Goal: Check status: Check status

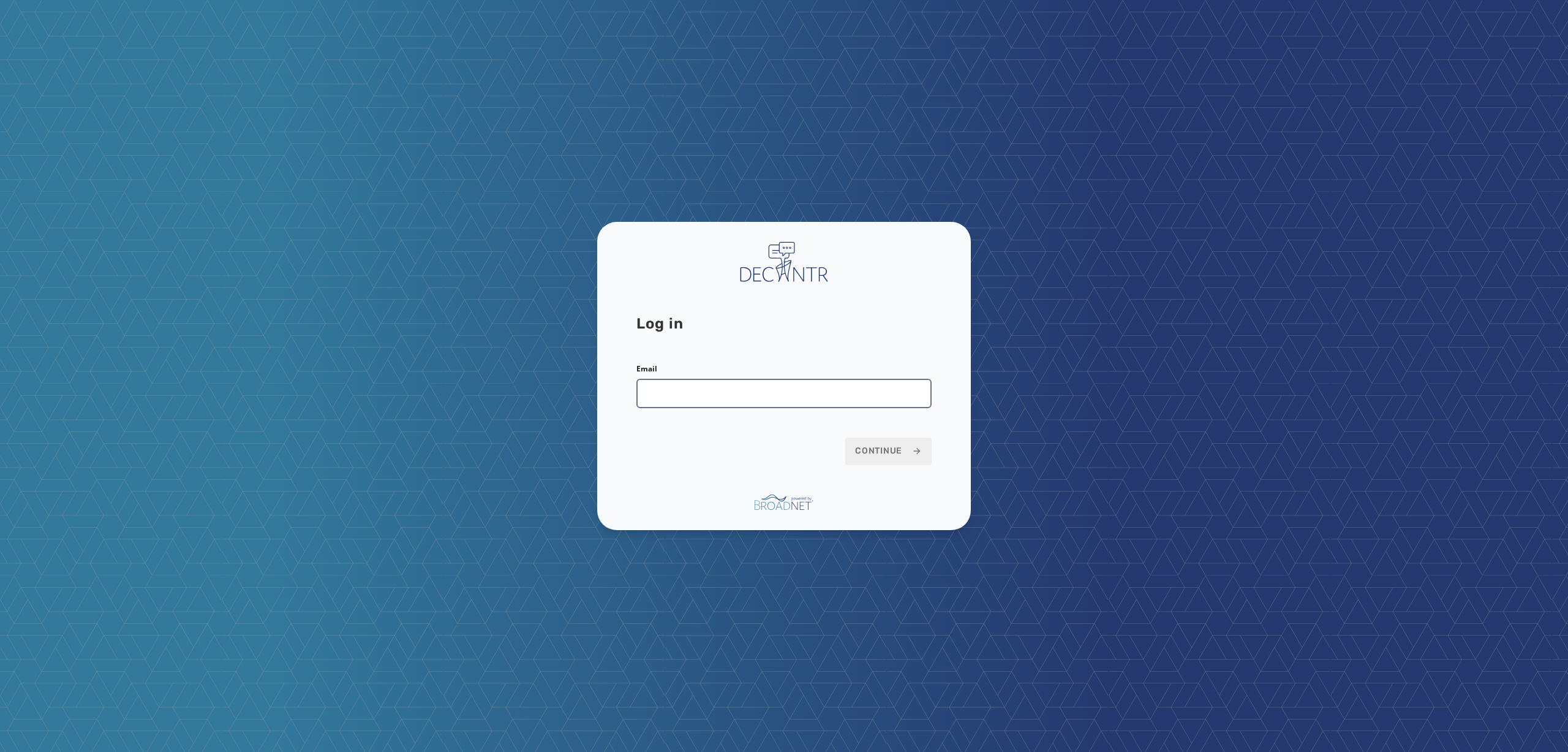
drag, startPoint x: 677, startPoint y: 382, endPoint x: 690, endPoint y: 398, distance: 20.6
click at [677, 382] on input "Email" at bounding box center [784, 394] width 295 height 30
type input "**********"
click at [948, 462] on div "**********" at bounding box center [784, 376] width 374 height 308
click at [872, 451] on span "Continue" at bounding box center [888, 450] width 67 height 12
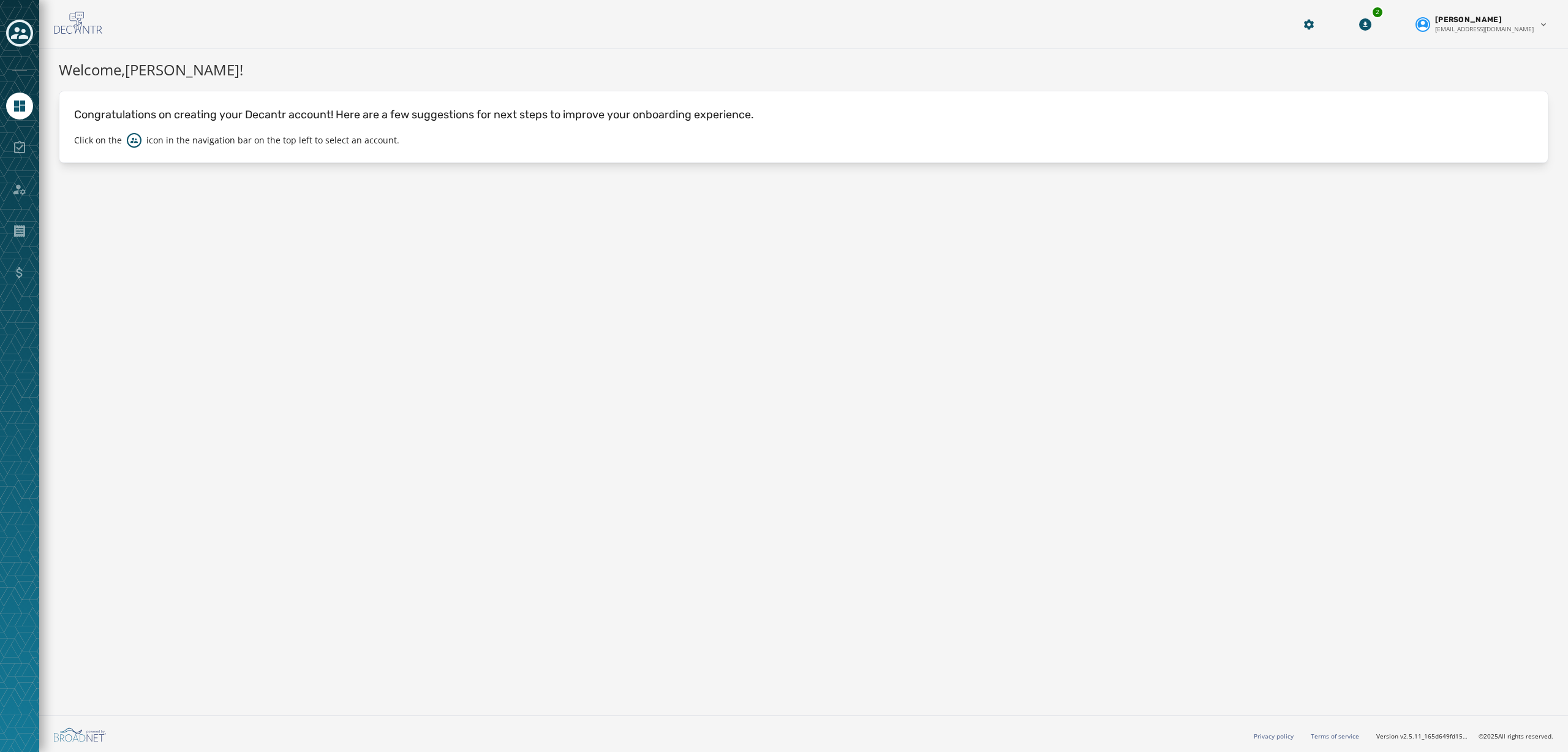
click at [18, 36] on icon "Toggle account select drawer" at bounding box center [20, 33] width 17 height 17
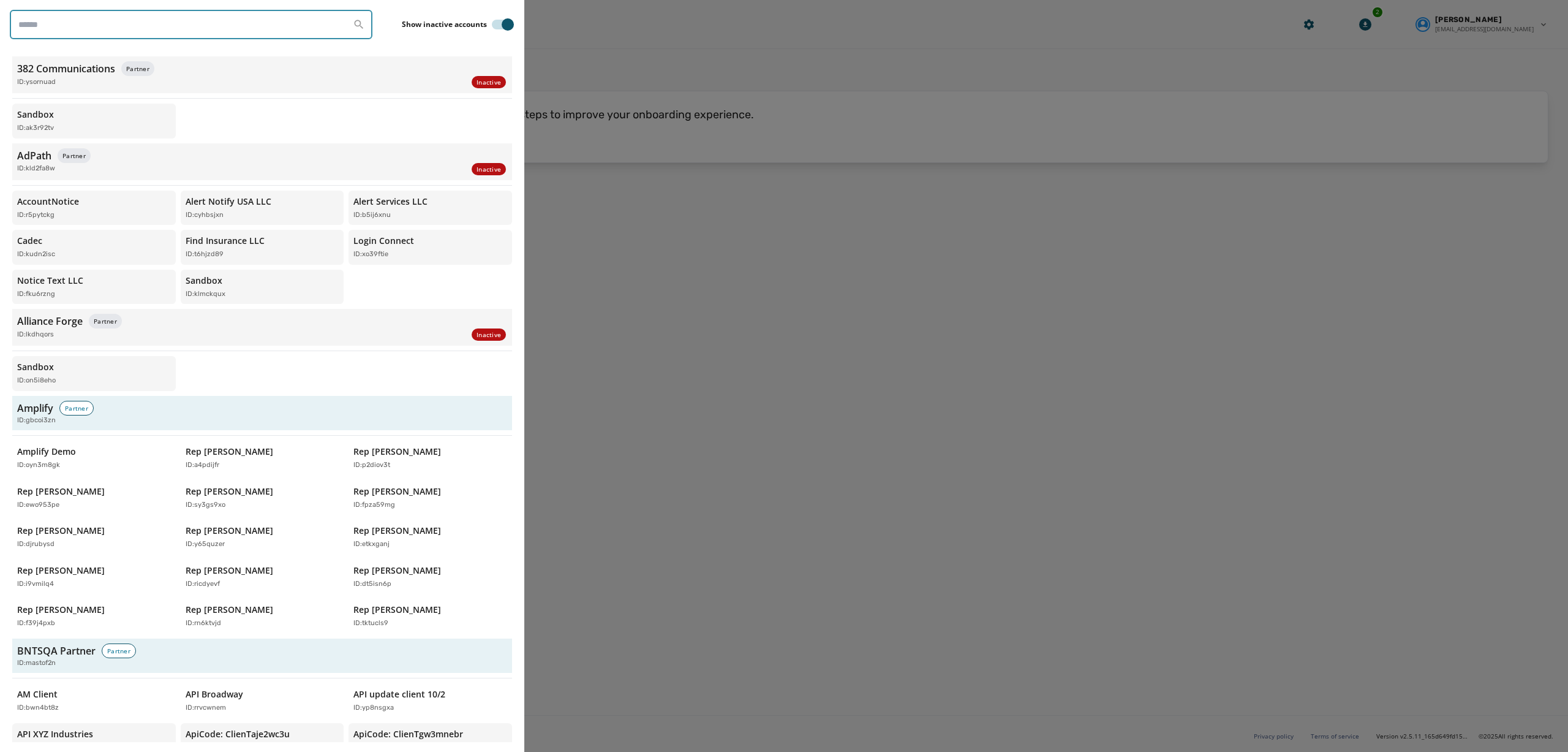
click at [72, 21] on input "search" at bounding box center [191, 25] width 362 height 30
type input "***"
click at [138, 37] on input "search" at bounding box center [191, 25] width 362 height 30
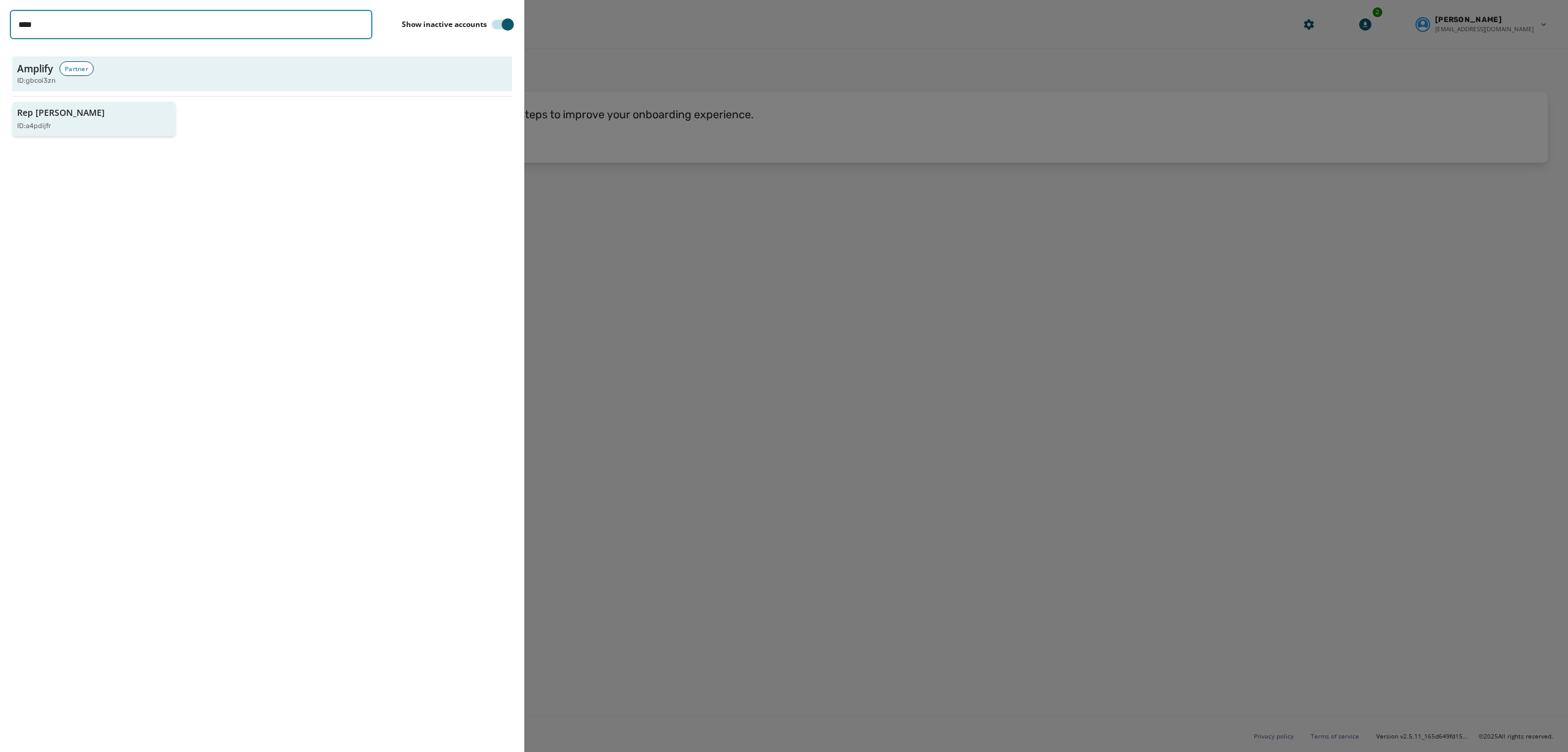
type input "****"
click at [99, 108] on button "Rep [PERSON_NAME] ID: a4pdijfr" at bounding box center [93, 119] width 164 height 35
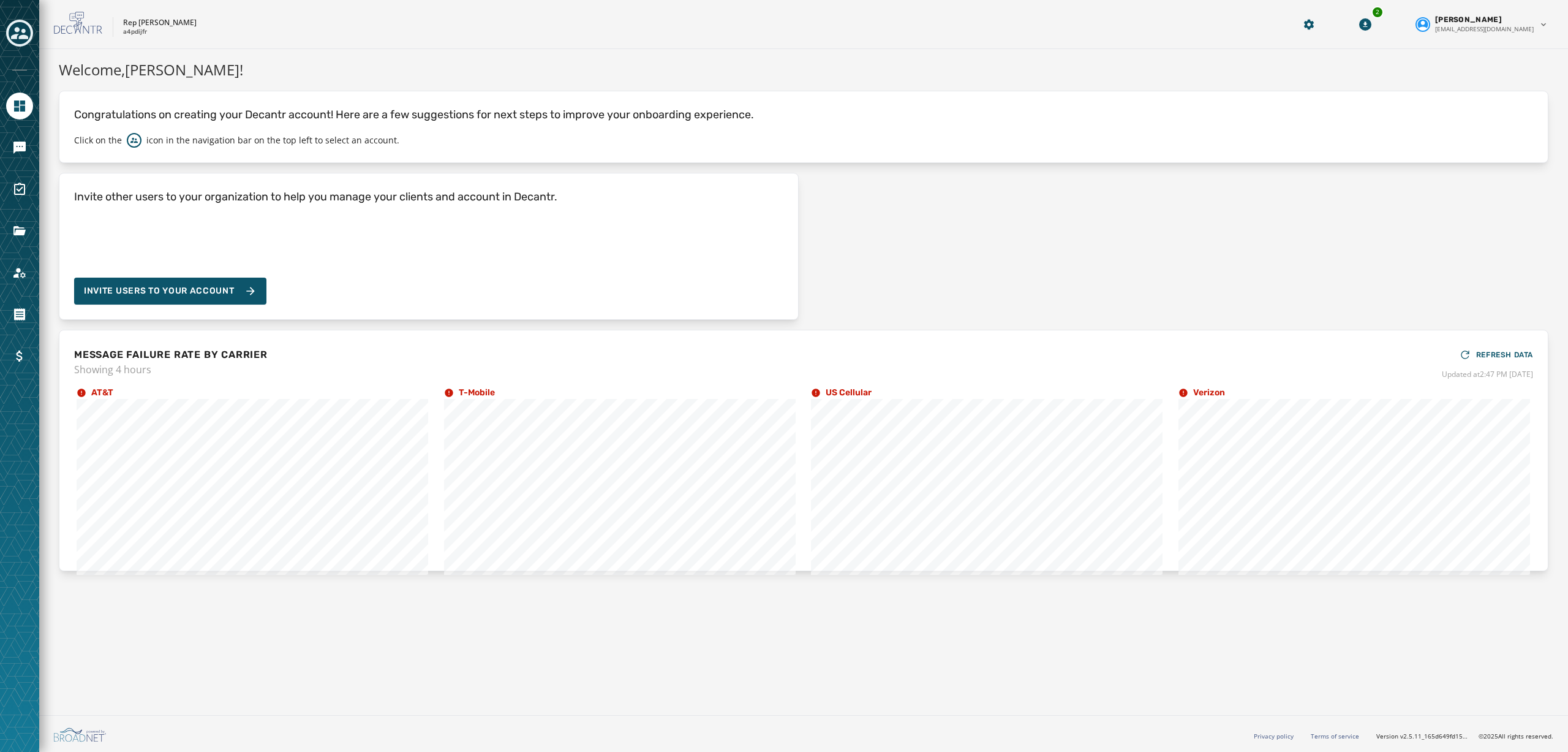
click at [19, 133] on div at bounding box center [20, 376] width 39 height 752
click at [18, 143] on icon "Navigate to Messaging" at bounding box center [19, 147] width 12 height 12
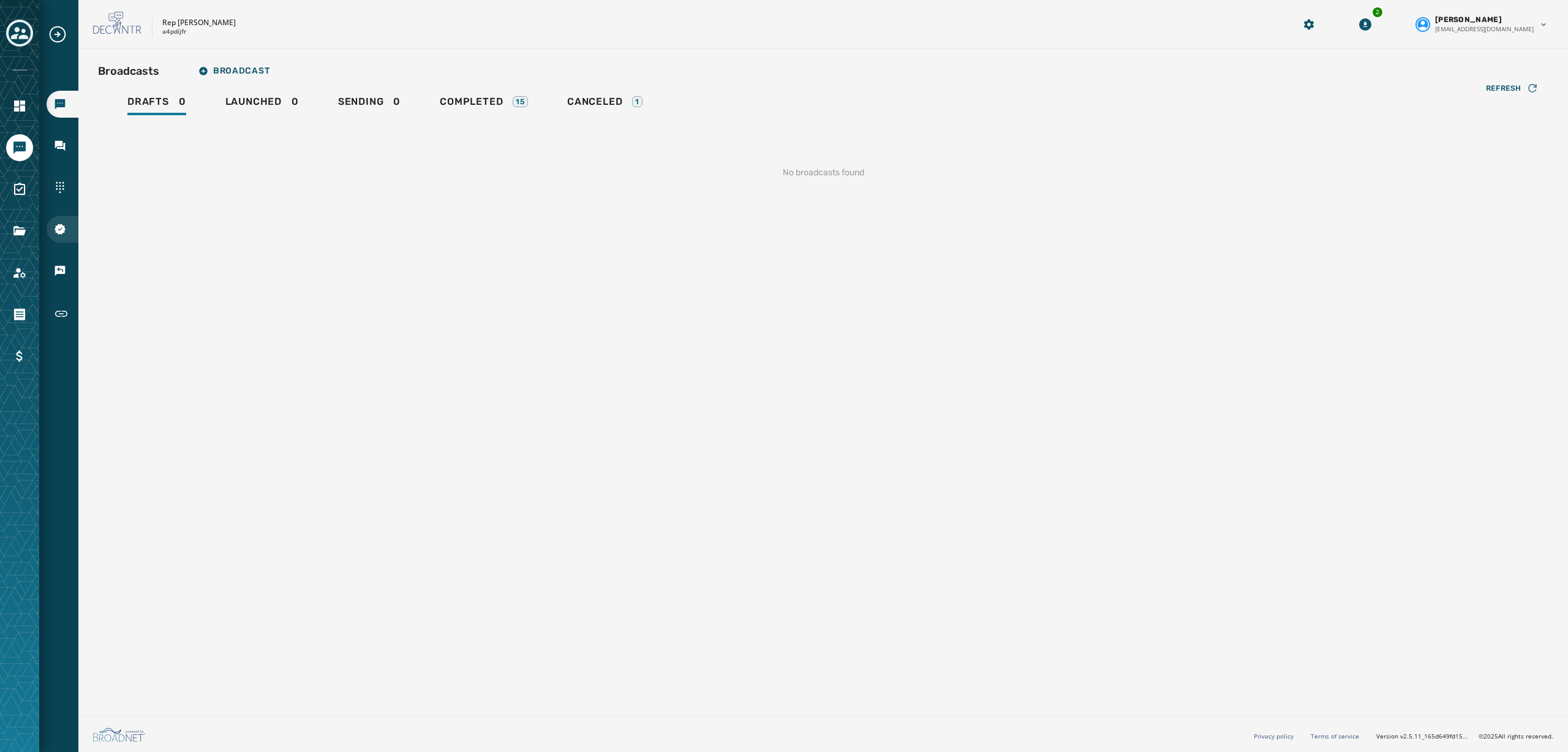
click at [60, 217] on div "10DLC Registration" at bounding box center [62, 229] width 32 height 27
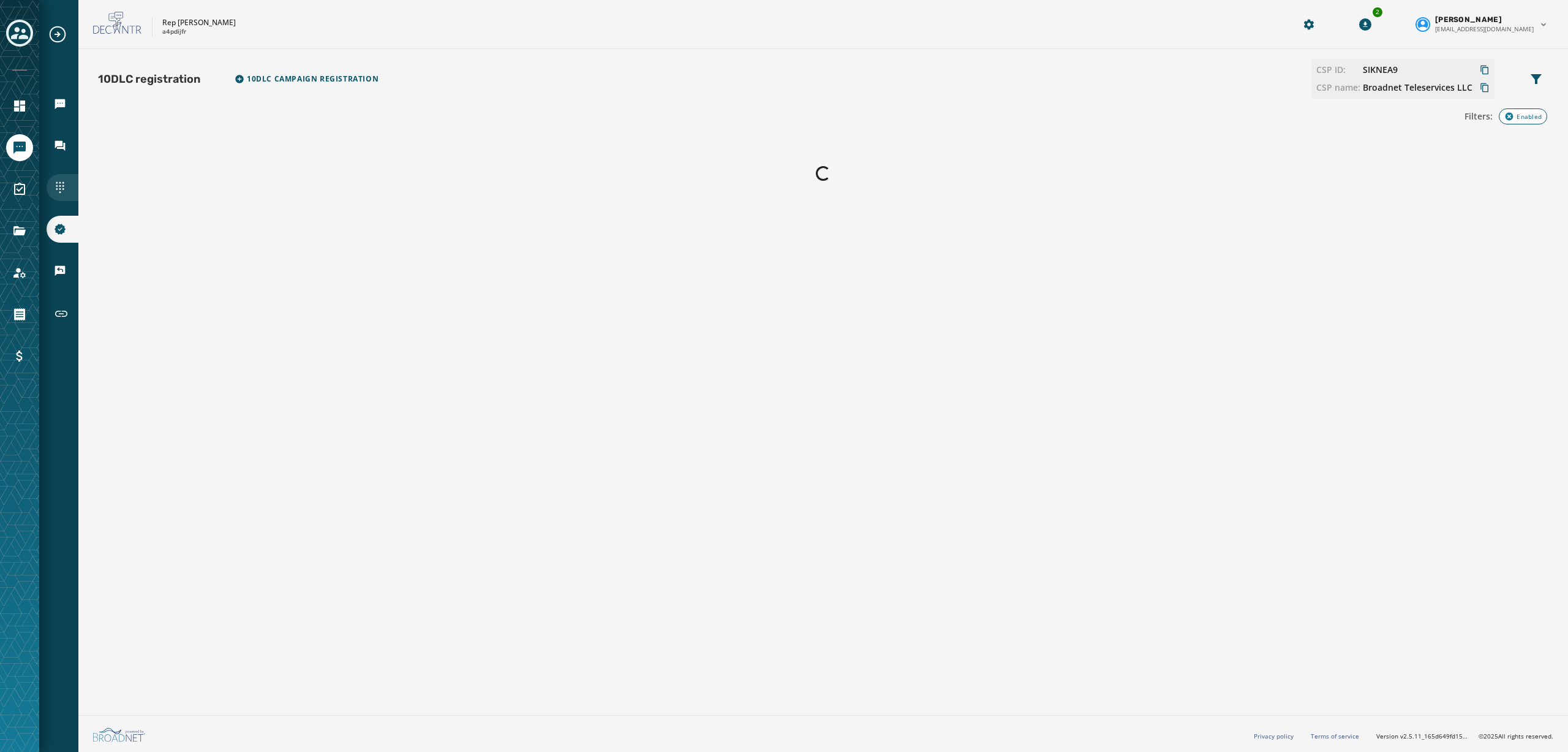
click at [61, 184] on icon "Navigate to Sending Numbers" at bounding box center [60, 187] width 12 height 12
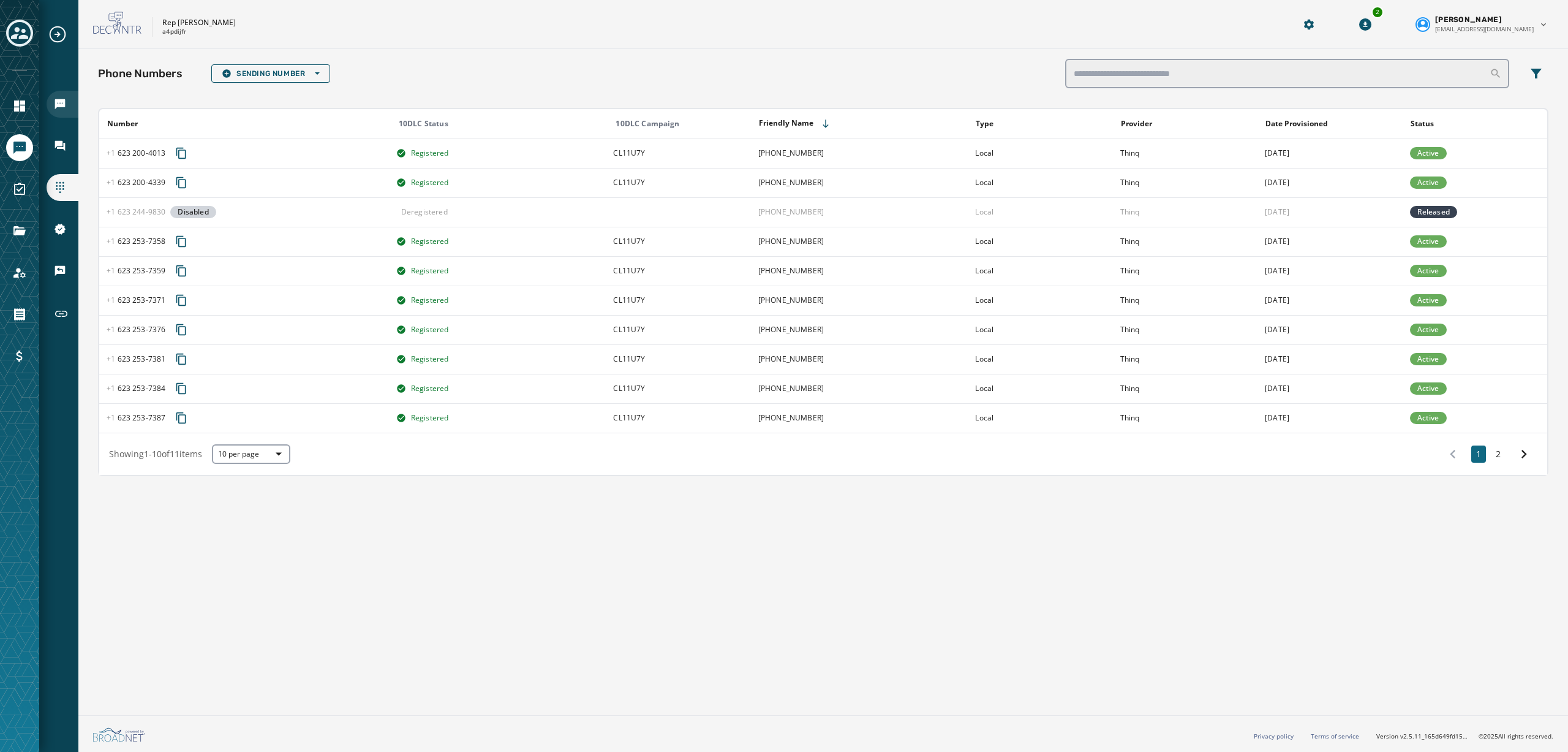
click at [63, 98] on icon "Navigate to Broadcasts" at bounding box center [60, 103] width 12 height 12
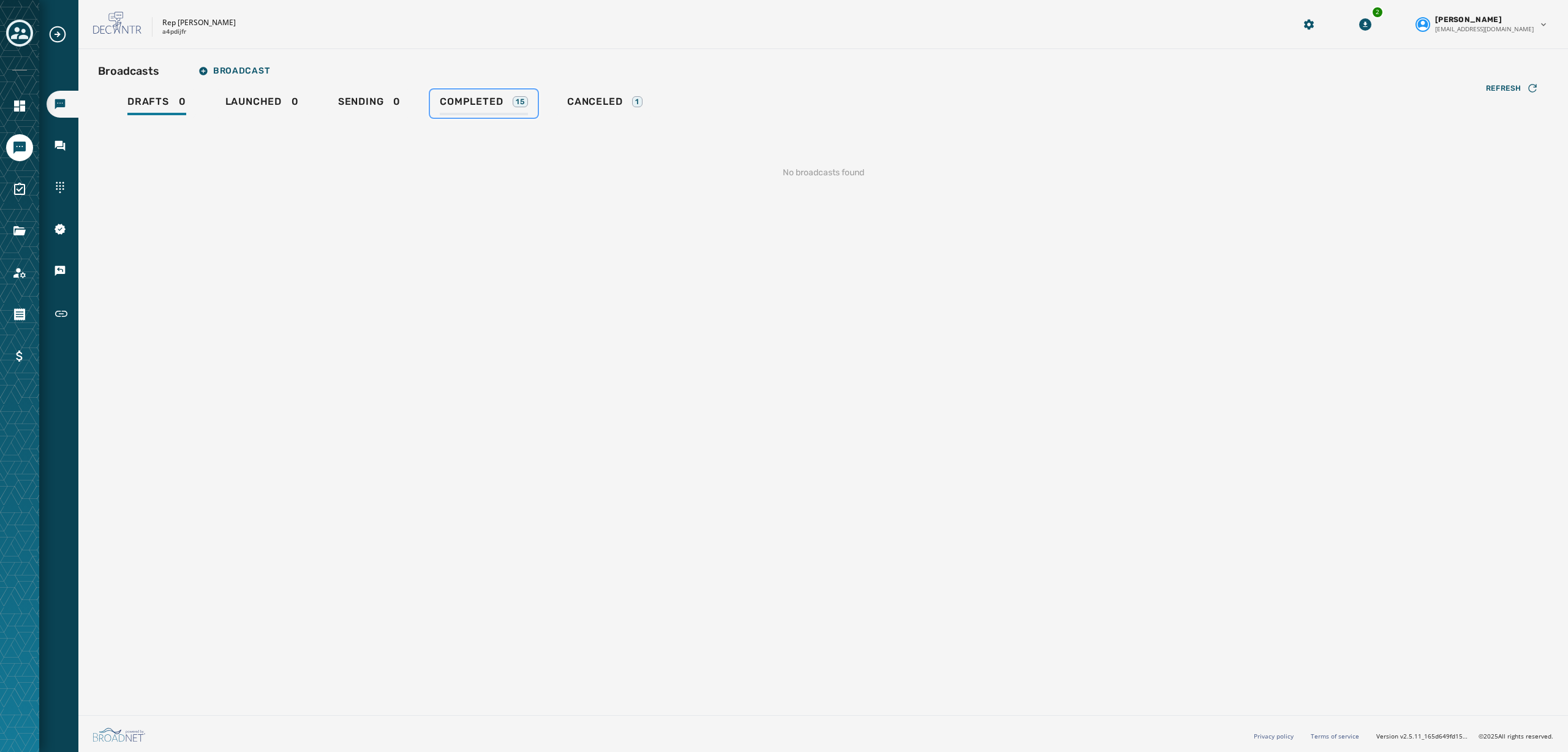
click at [474, 103] on span "Completed" at bounding box center [471, 101] width 63 height 12
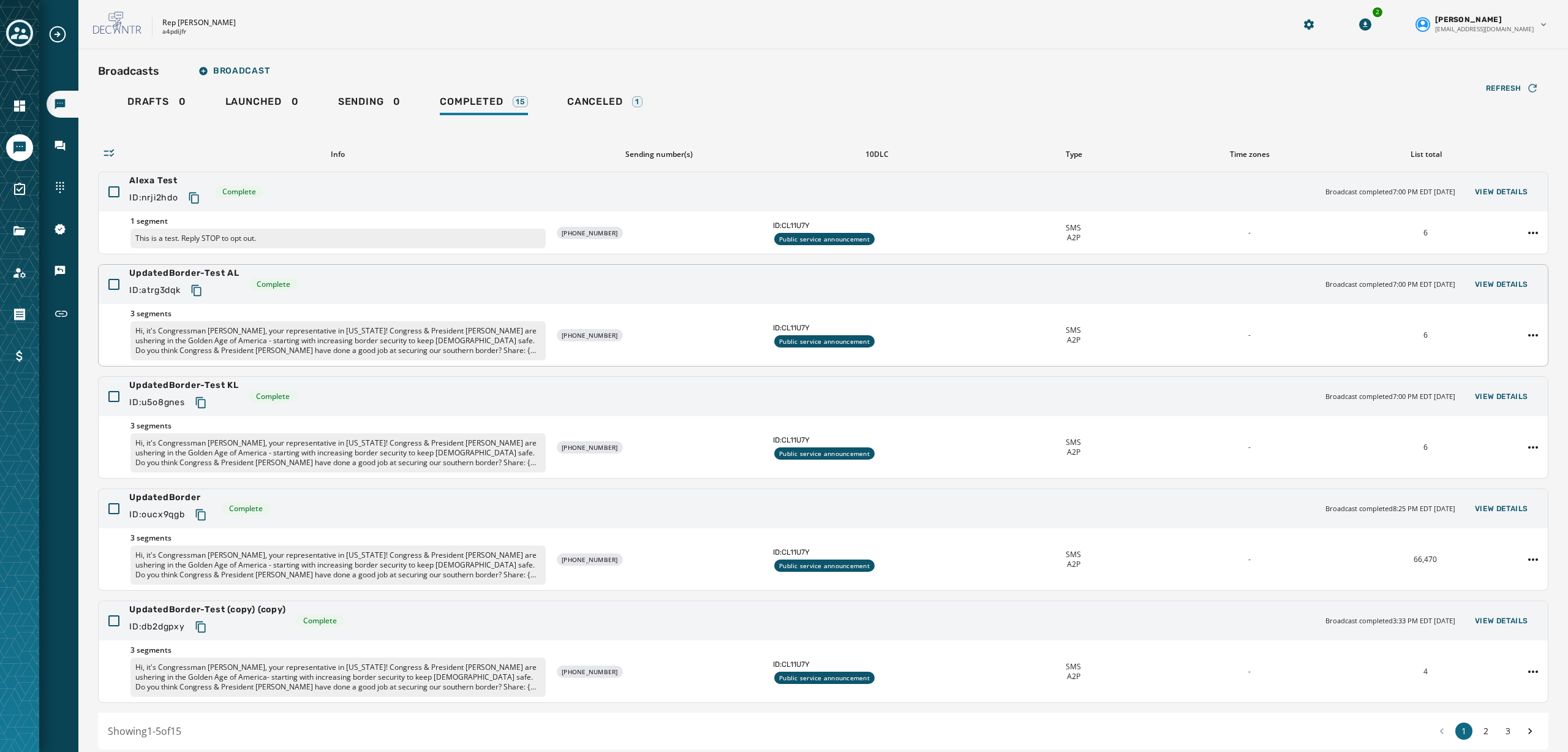
click at [359, 297] on div "UpdatedBorder-Test AL ID: atrg3dqk Complete Broadcast completed 7:00 PM EDT [DA…" at bounding box center [823, 285] width 1449 height 39
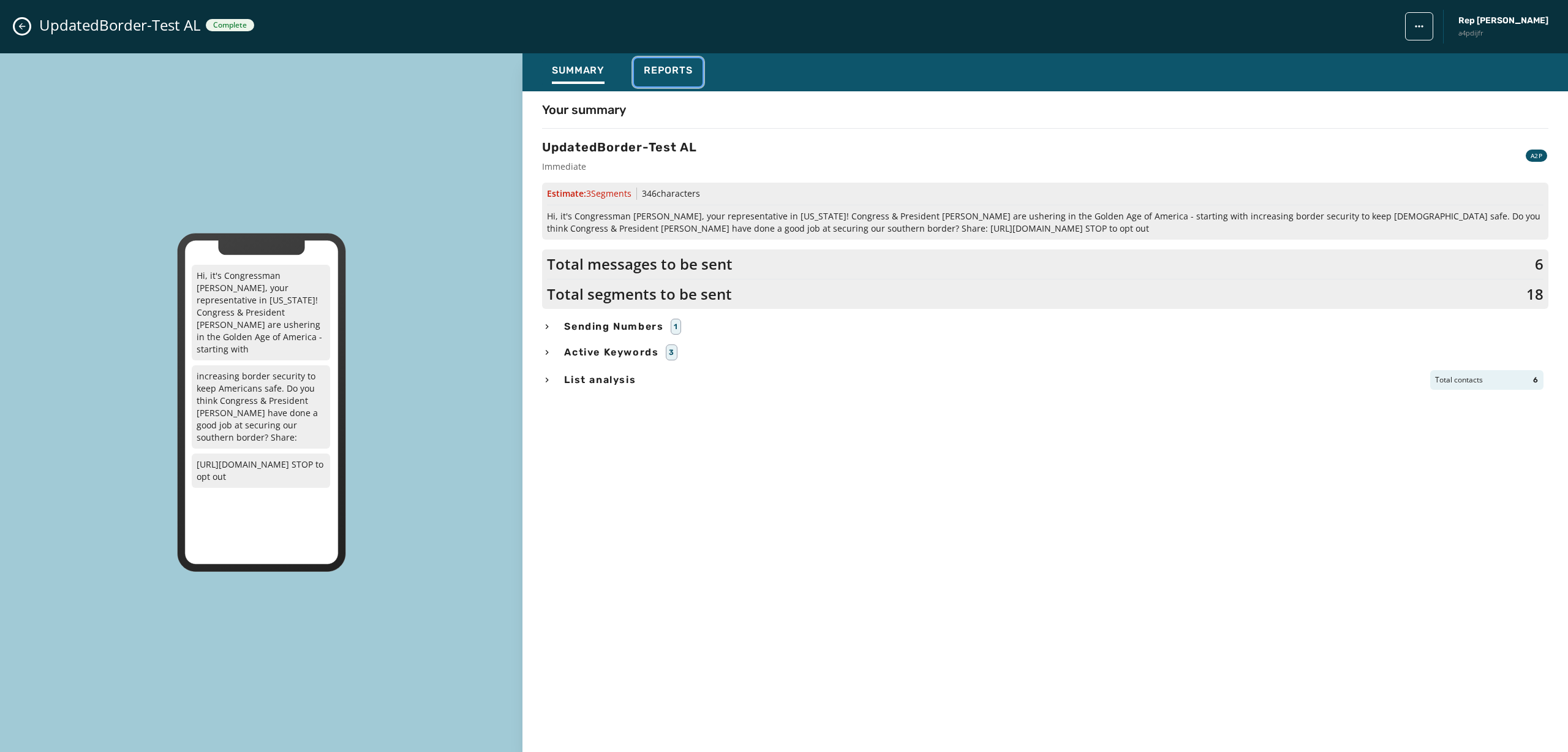
click at [670, 74] on span "Reports" at bounding box center [668, 70] width 49 height 12
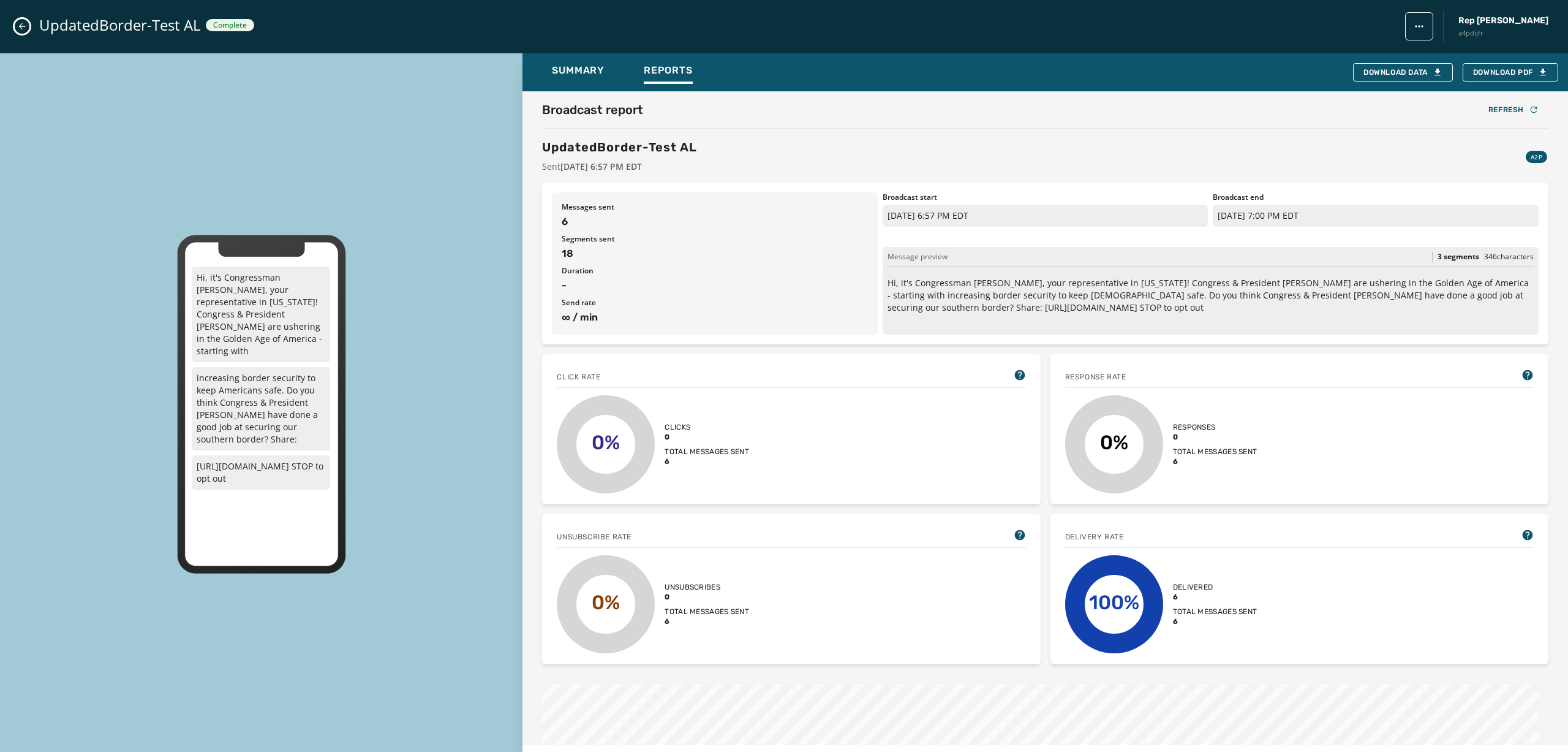
click at [23, 29] on icon "Close admin drawer" at bounding box center [22, 27] width 10 height 10
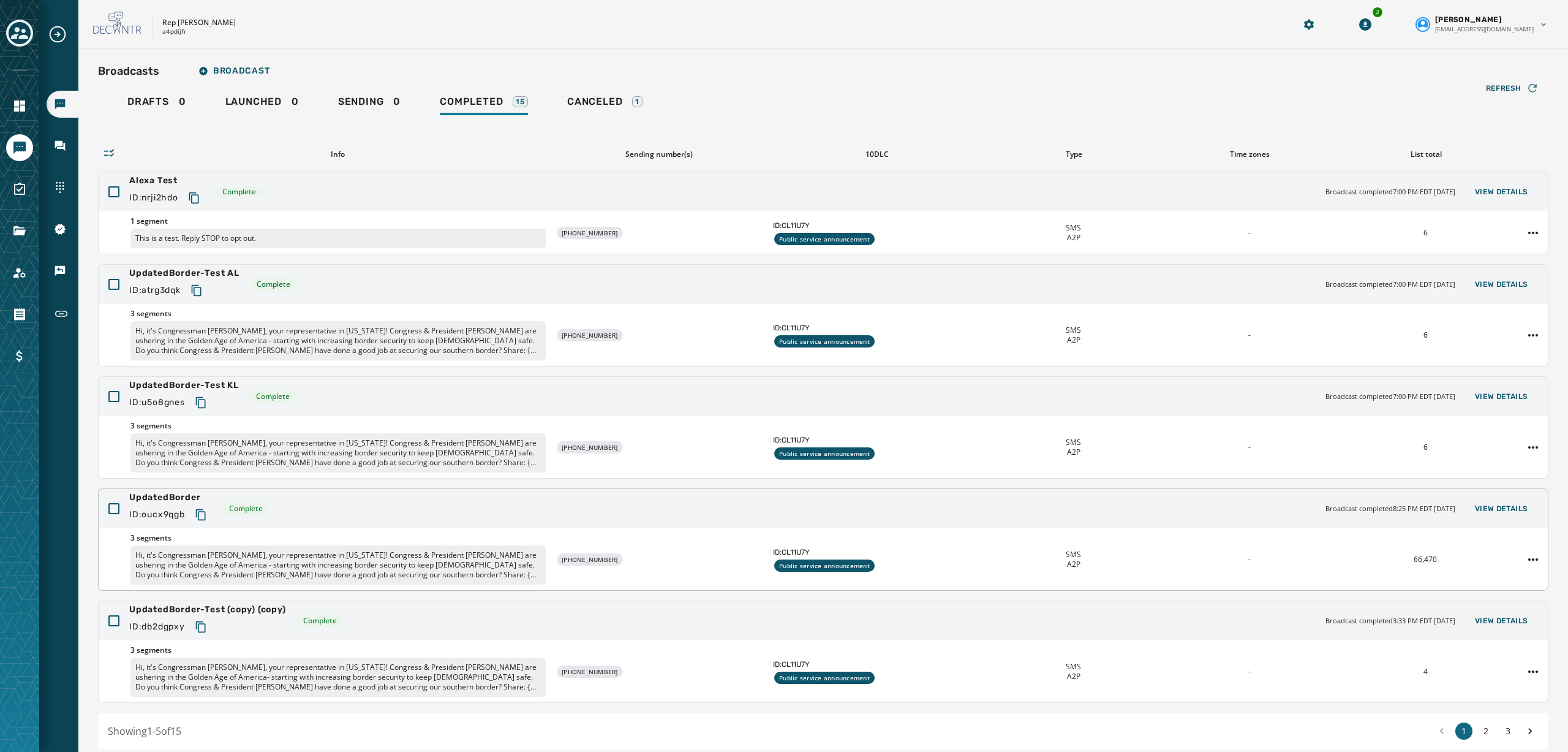
click at [357, 510] on div "UpdatedBorder ID: oucx9qgb Complete Broadcast completed 8:25 PM EDT [DATE] View…" at bounding box center [823, 509] width 1449 height 39
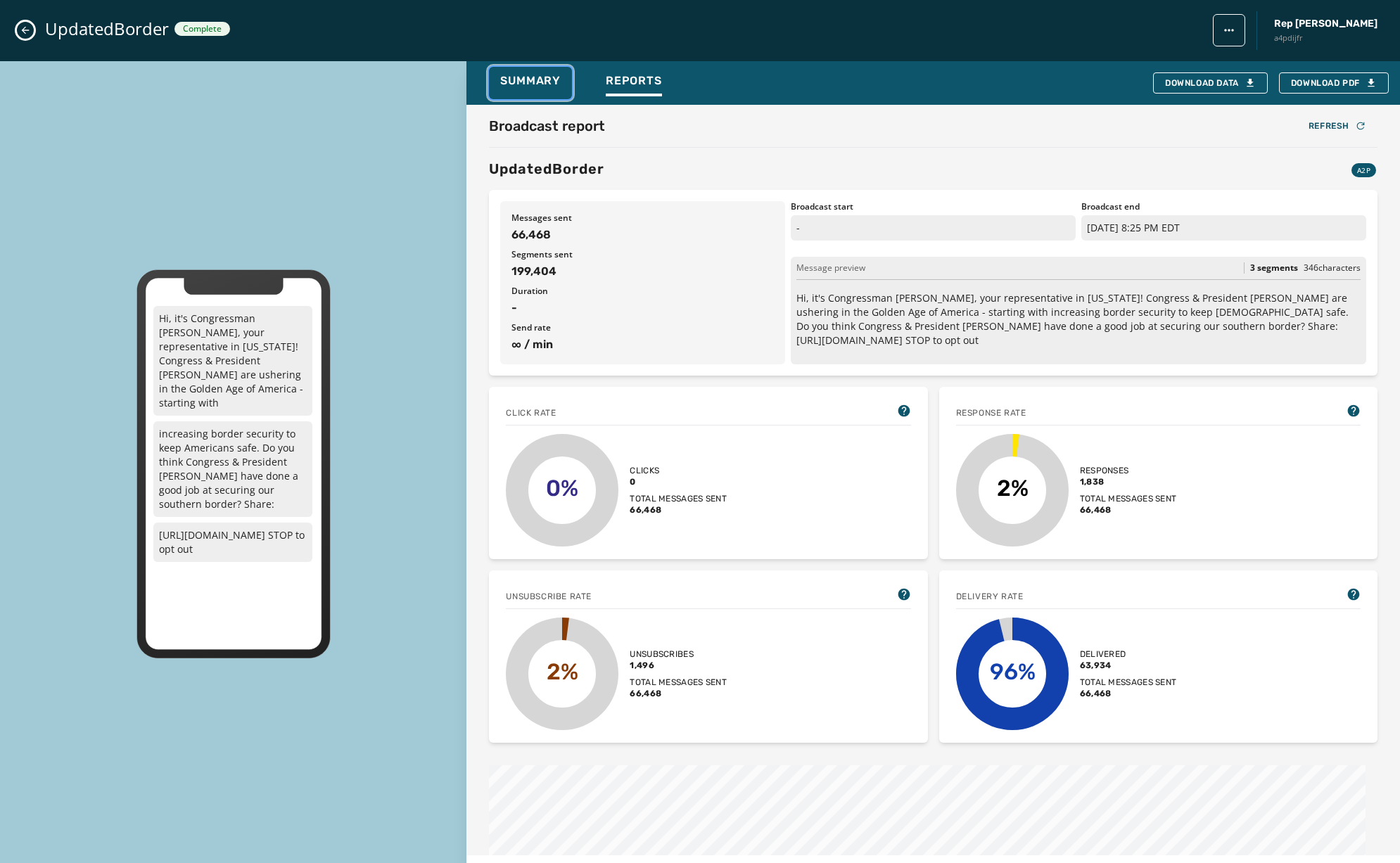
click at [550, 79] on span "Summary" at bounding box center [530, 81] width 61 height 14
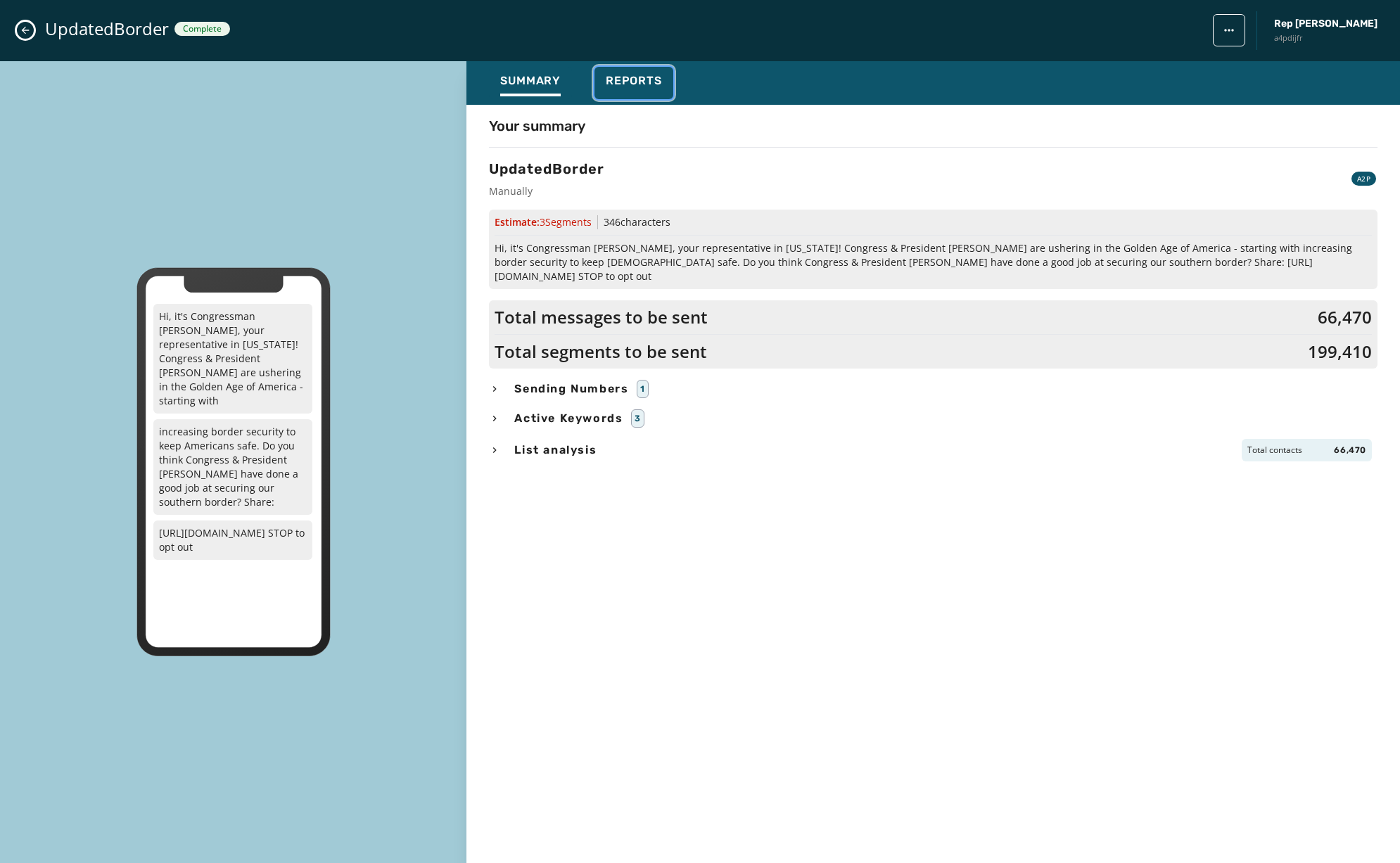
click at [631, 81] on span "Reports" at bounding box center [634, 81] width 56 height 14
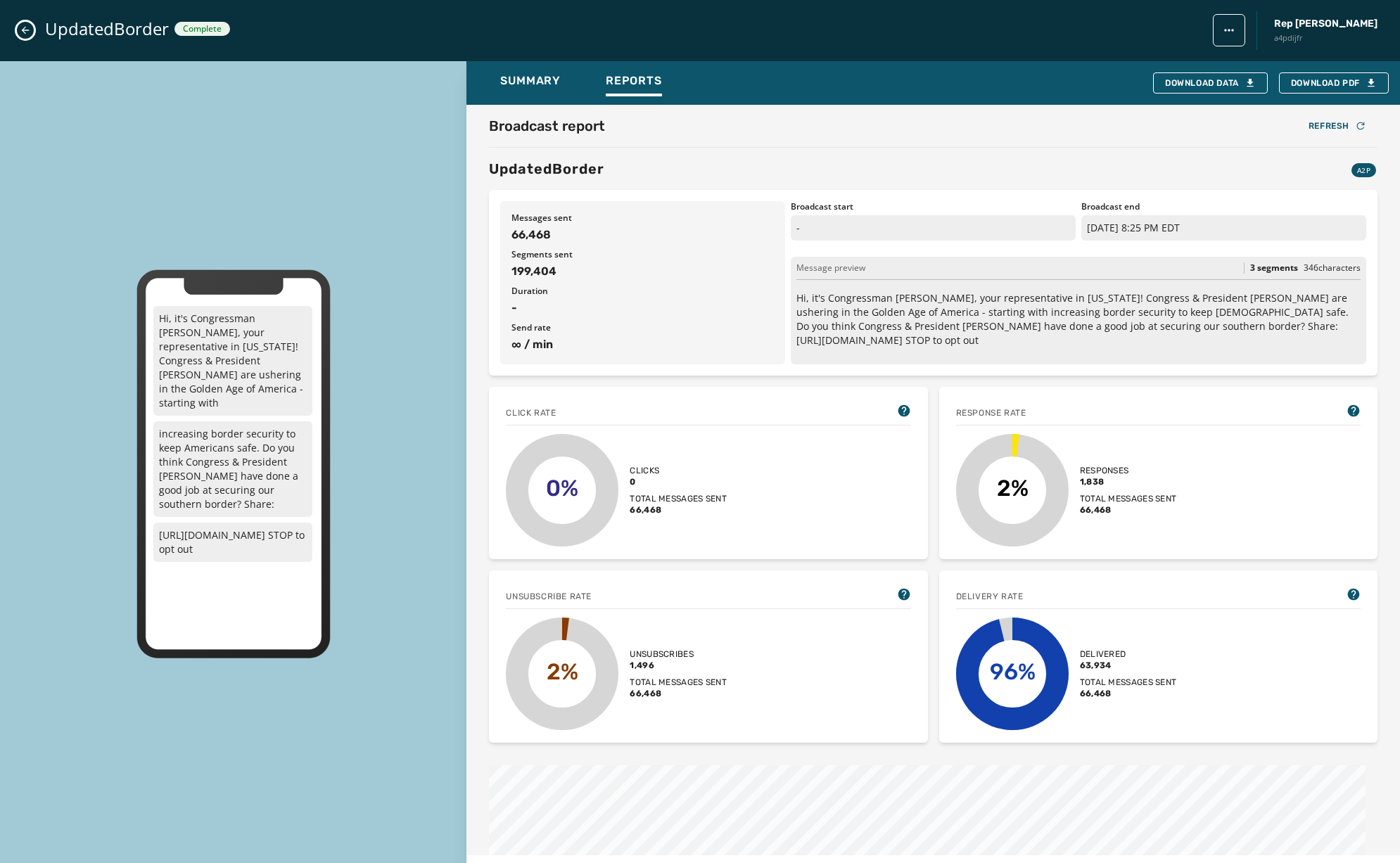
click at [19, 24] on button "Close admin drawer" at bounding box center [25, 30] width 17 height 17
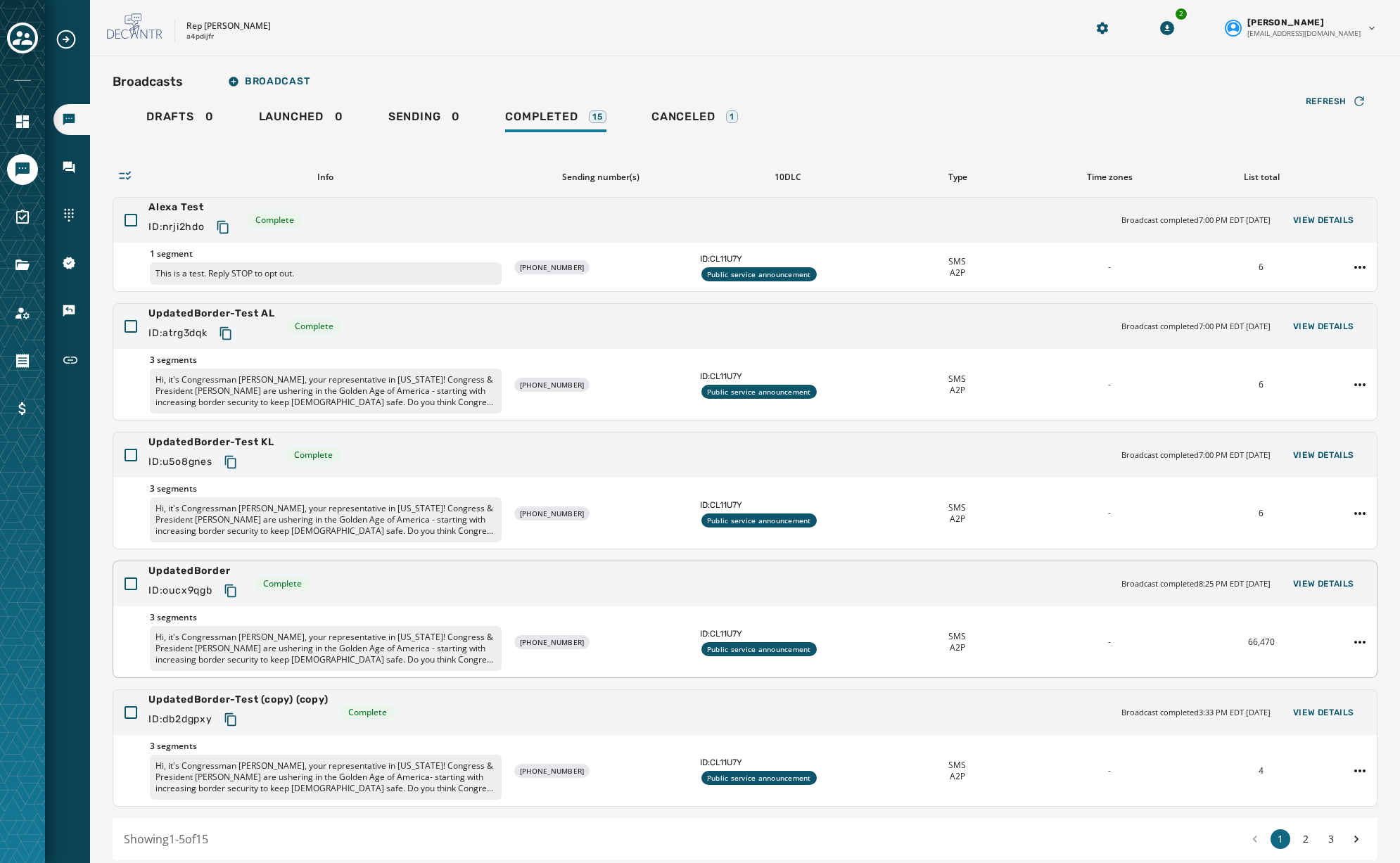
click at [540, 593] on div "UpdatedBorder ID: oucx9qgb Complete Broadcast completed 8:25 PM EDT [DATE] View…" at bounding box center [745, 584] width 1264 height 45
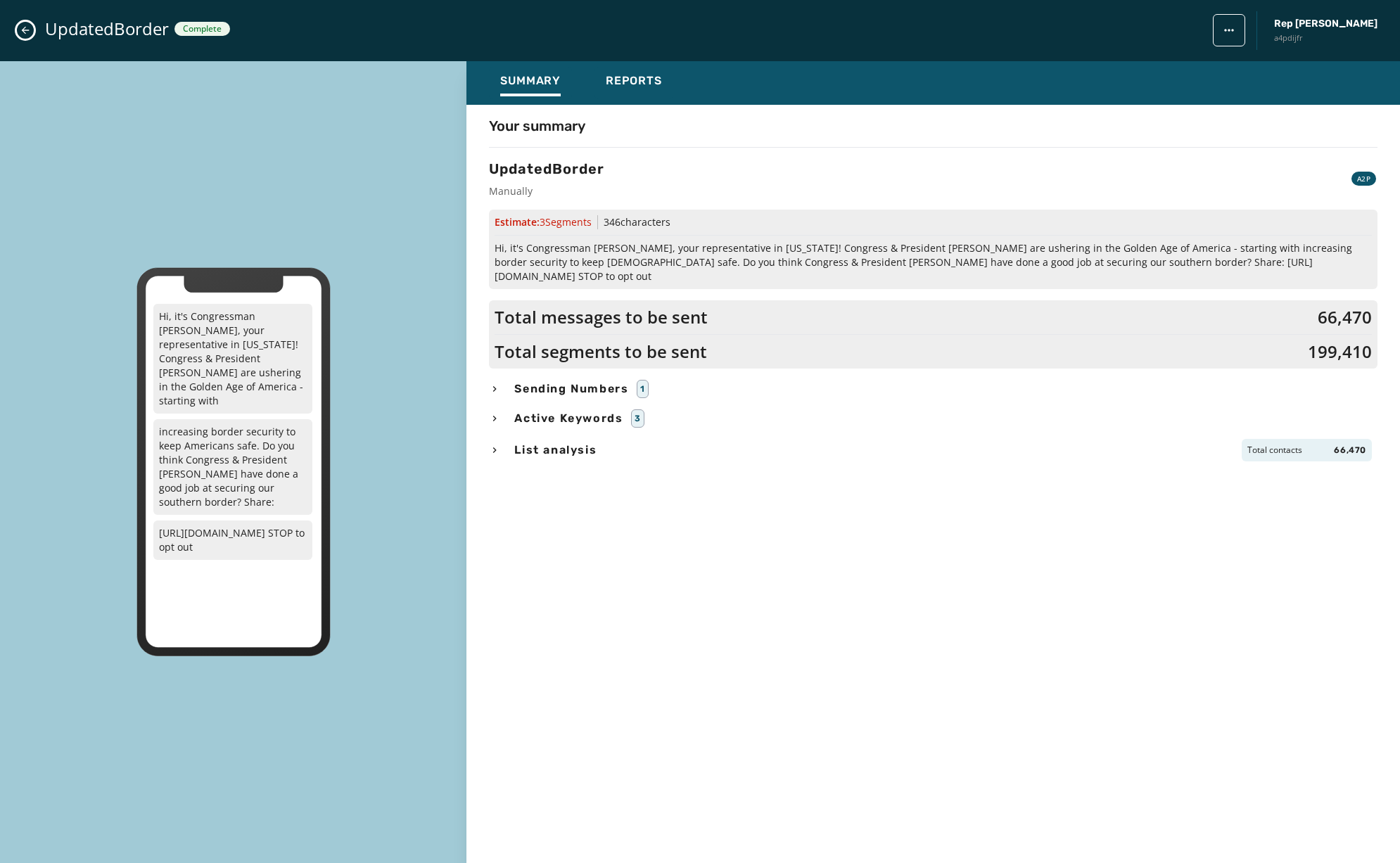
click at [26, 33] on icon "Close admin drawer" at bounding box center [25, 31] width 11 height 11
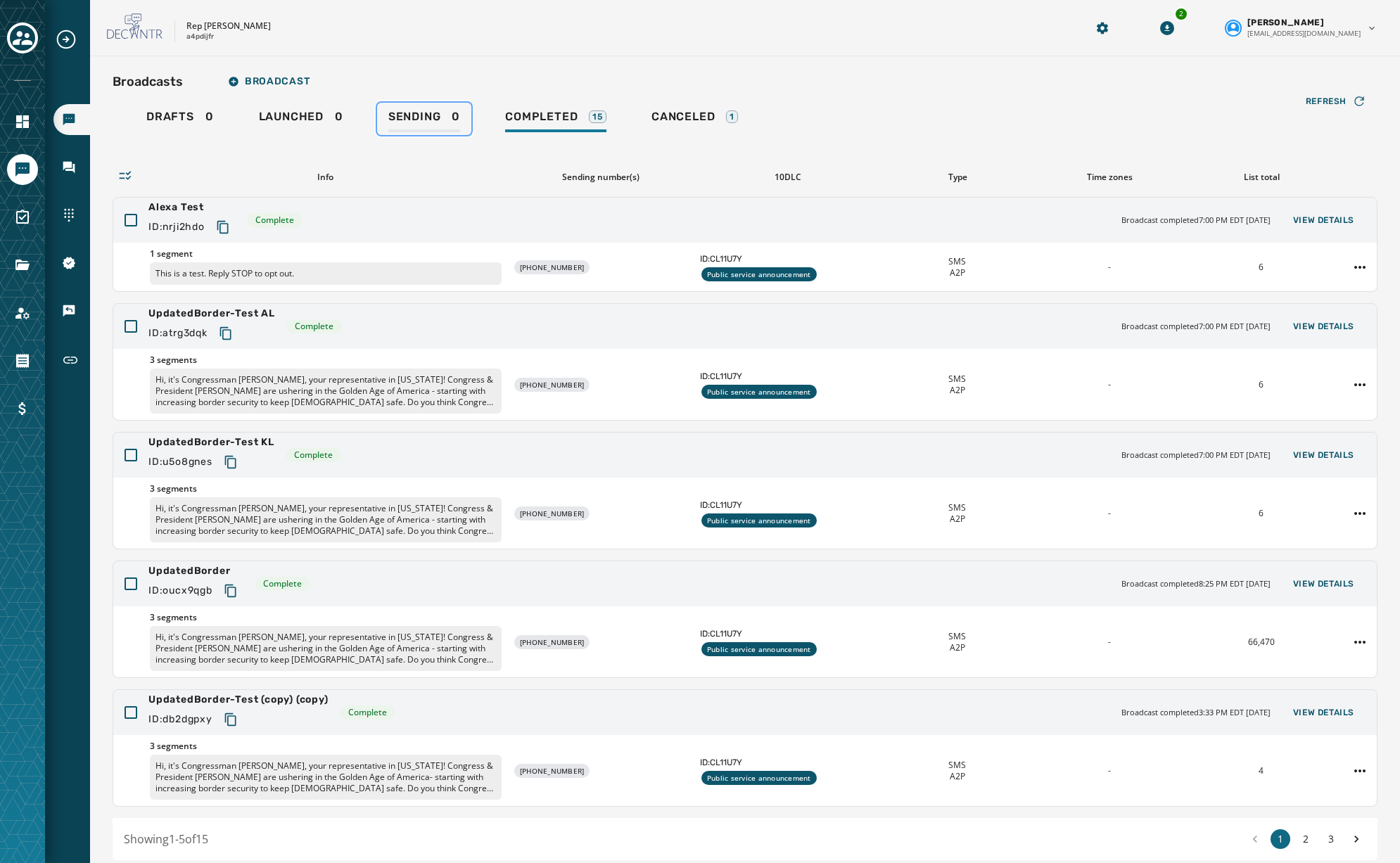
click at [449, 119] on div "Sending 0" at bounding box center [424, 121] width 72 height 23
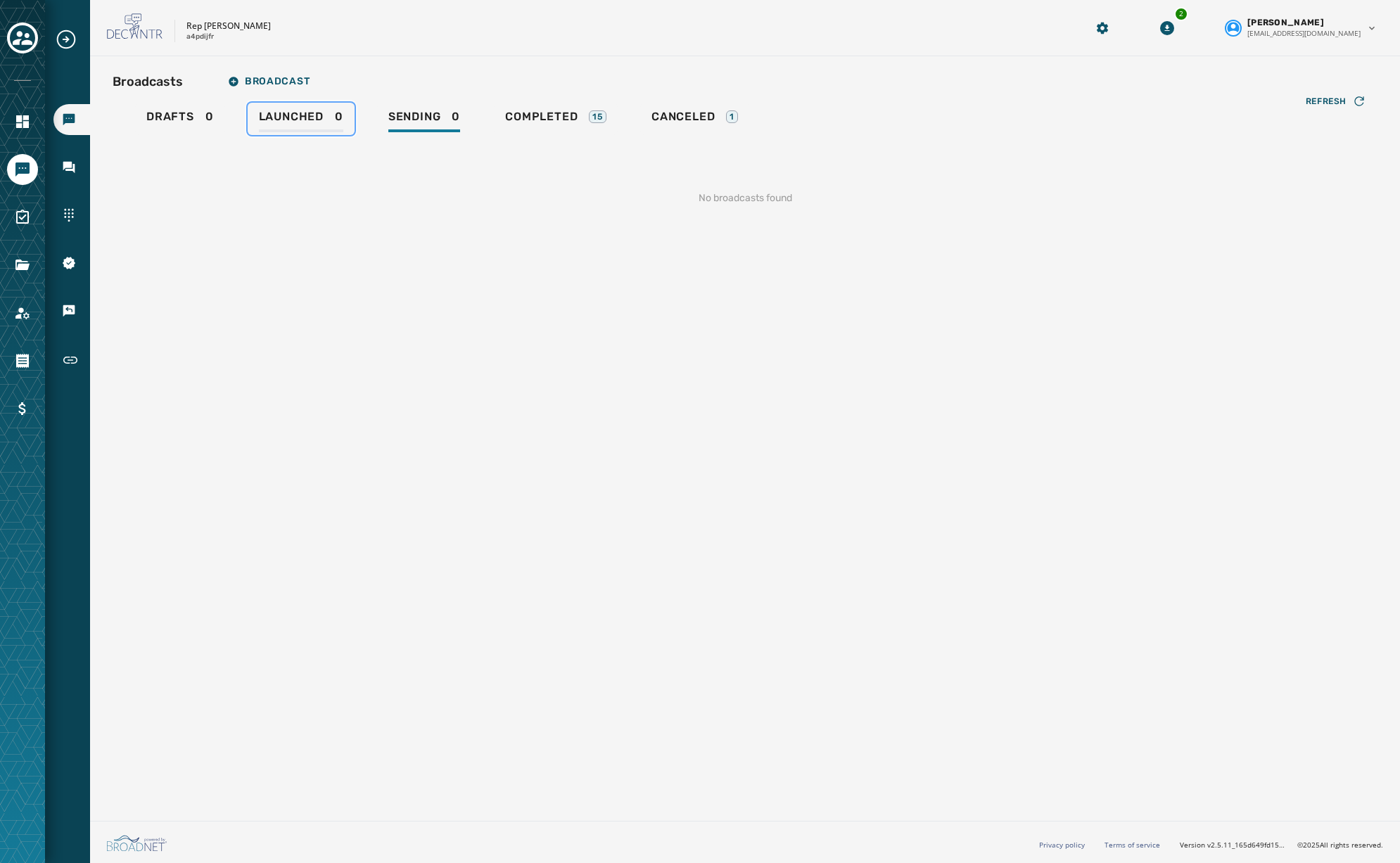
click at [295, 117] on span "Launched" at bounding box center [291, 116] width 65 height 14
